Goal: Task Accomplishment & Management: Use online tool/utility

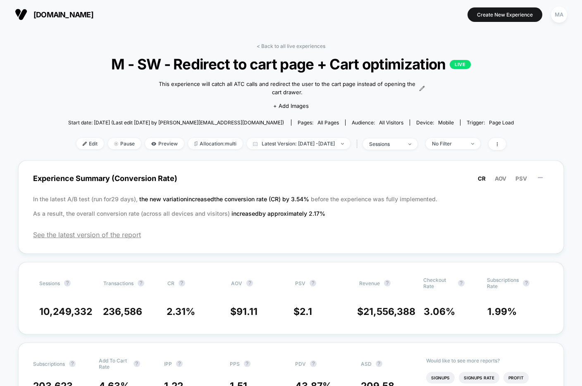
scroll to position [564, 0]
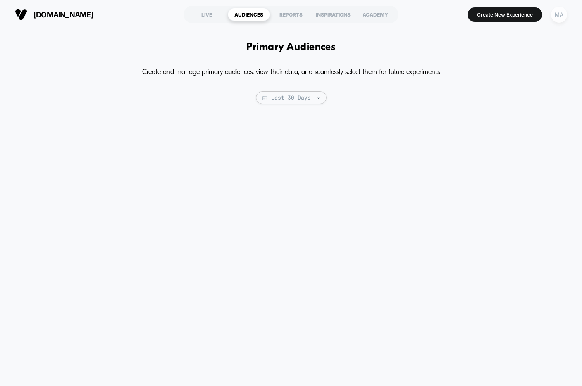
click at [556, 18] on div "MA" at bounding box center [559, 15] width 16 height 16
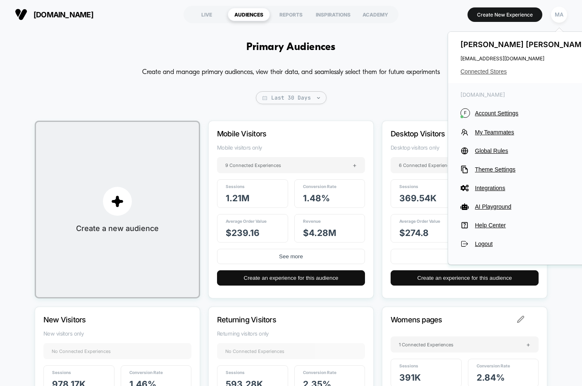
click at [495, 74] on span "Connected Stores" at bounding box center [525, 71] width 131 height 7
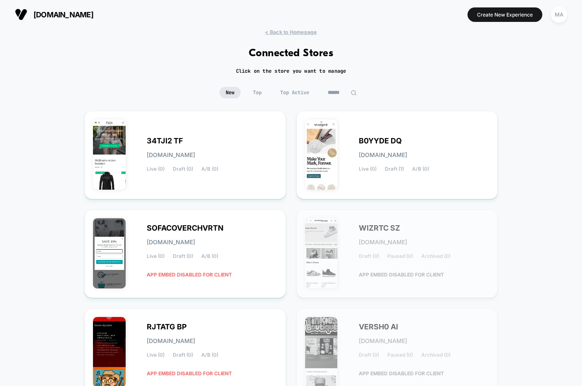
click at [345, 93] on input at bounding box center [341, 93] width 41 height 12
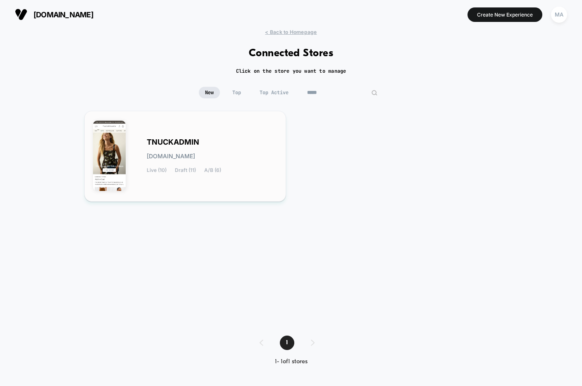
type input "*****"
click at [169, 153] on span "[DOMAIN_NAME]" at bounding box center [171, 156] width 48 height 6
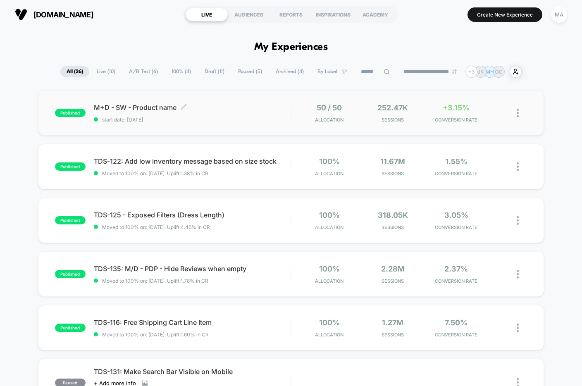
click at [173, 116] on div "M+D - SW - Product name Click to edit experience details Click to edit experien…" at bounding box center [192, 112] width 197 height 19
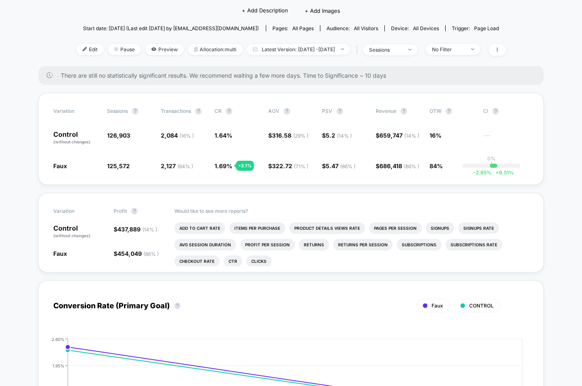
scroll to position [76, 0]
